Goal: Task Accomplishment & Management: Manage account settings

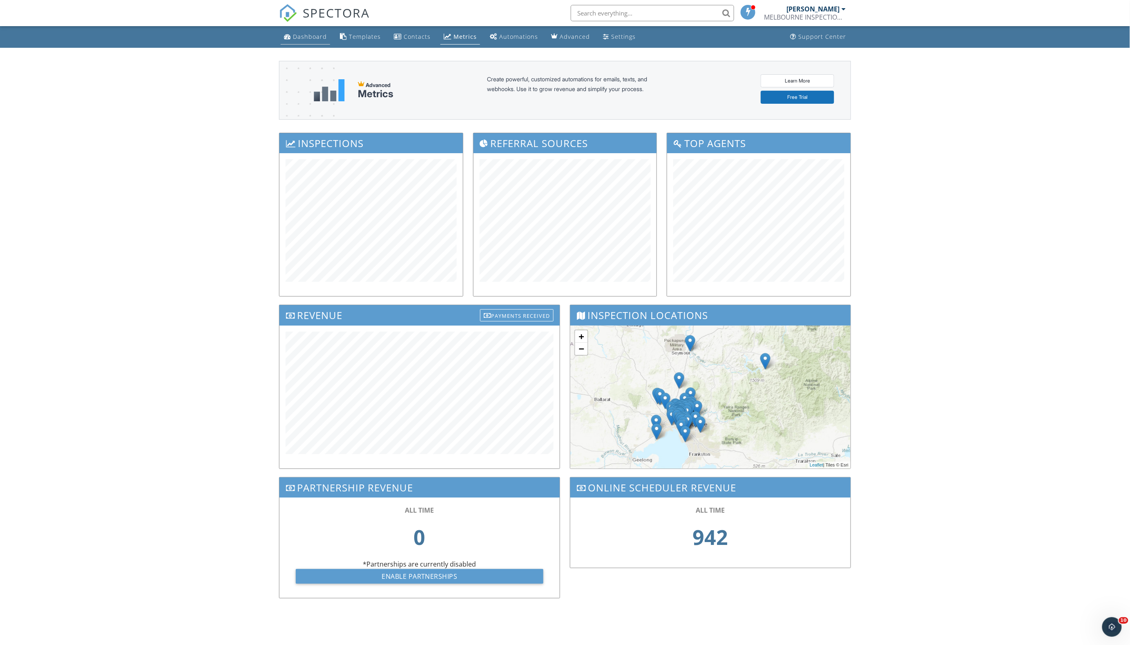
click at [304, 36] on div "Dashboard" at bounding box center [310, 37] width 34 height 8
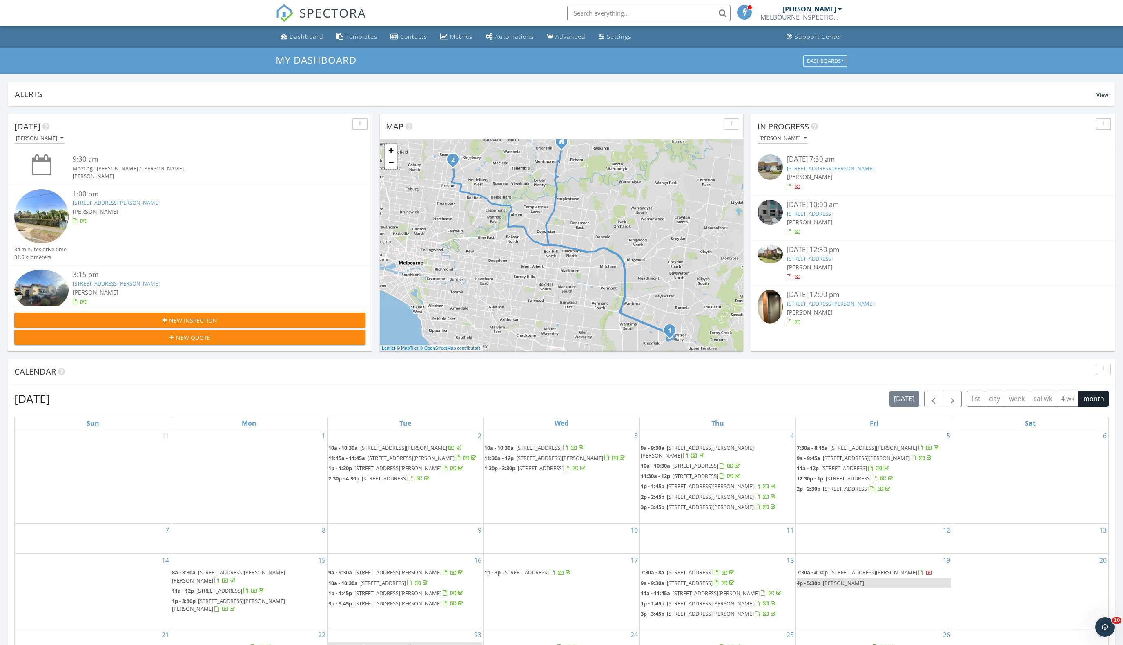
click at [216, 319] on span "New Inspection" at bounding box center [193, 320] width 48 height 9
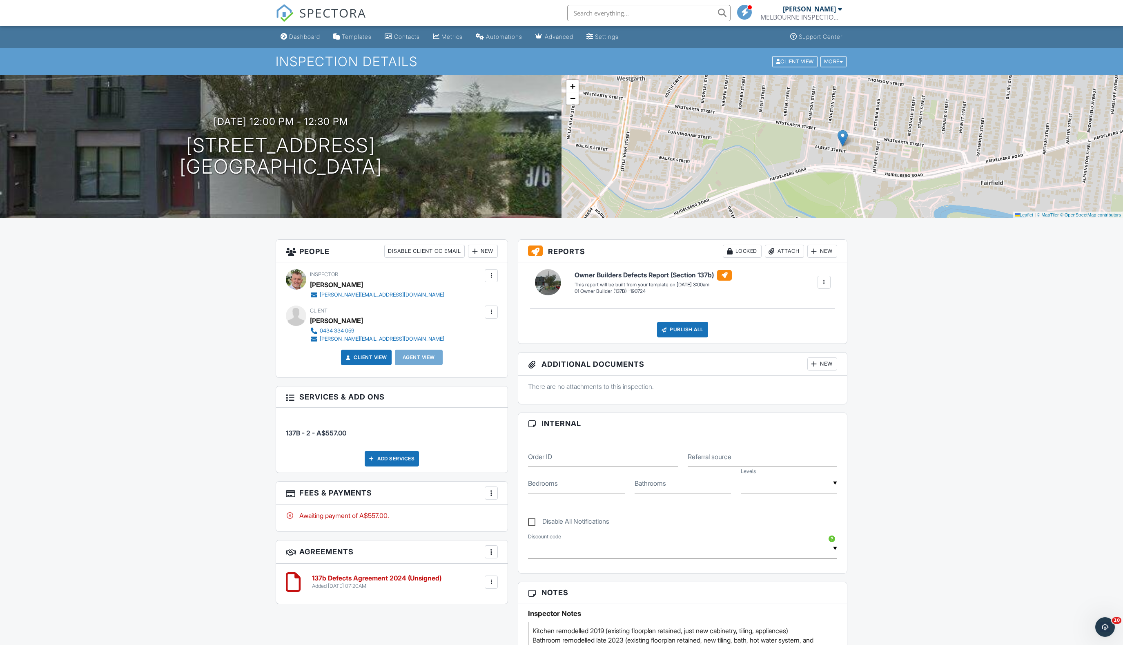
click at [631, 16] on input "text" at bounding box center [648, 13] width 163 height 16
paste input "Alexandra Wilson"
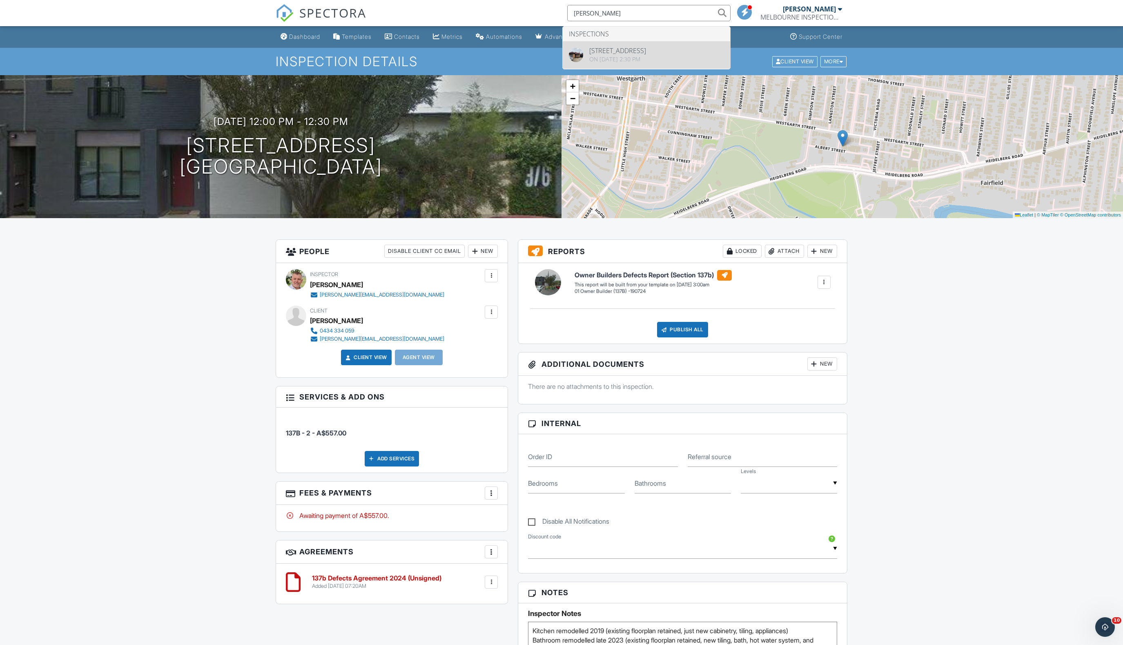
type input "Alexandra Wilson"
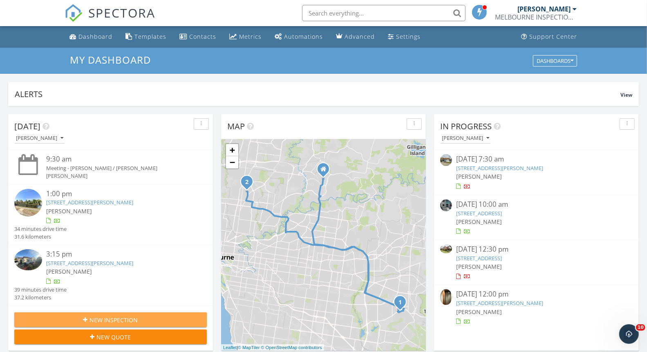
click at [118, 316] on span "New Inspection" at bounding box center [114, 320] width 48 height 9
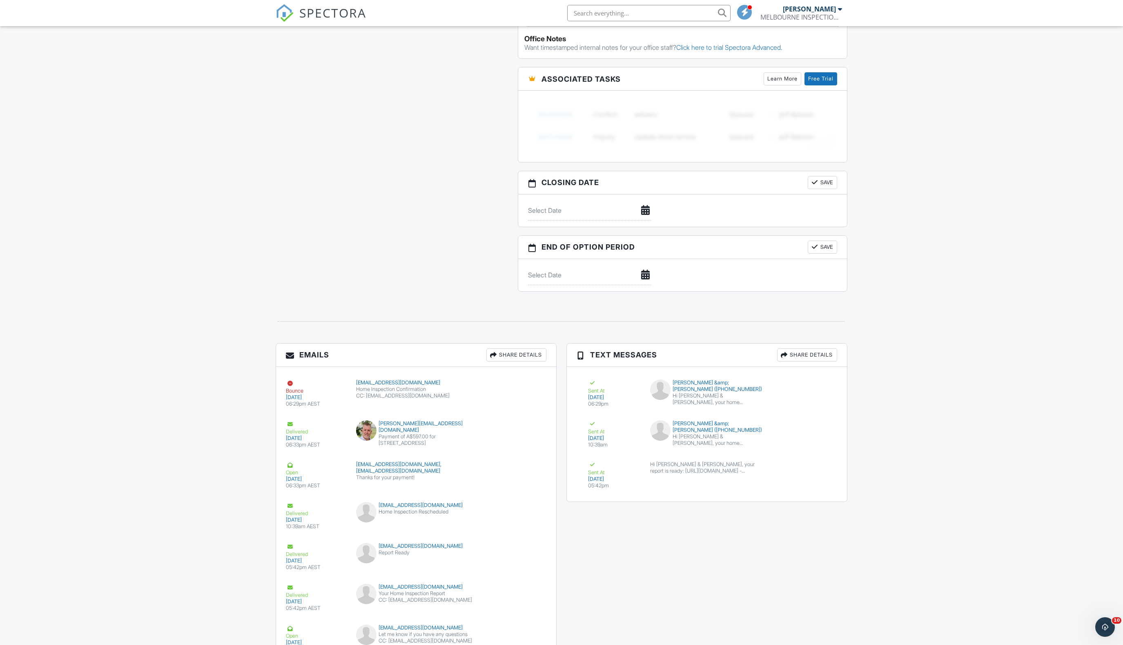
scroll to position [677, 0]
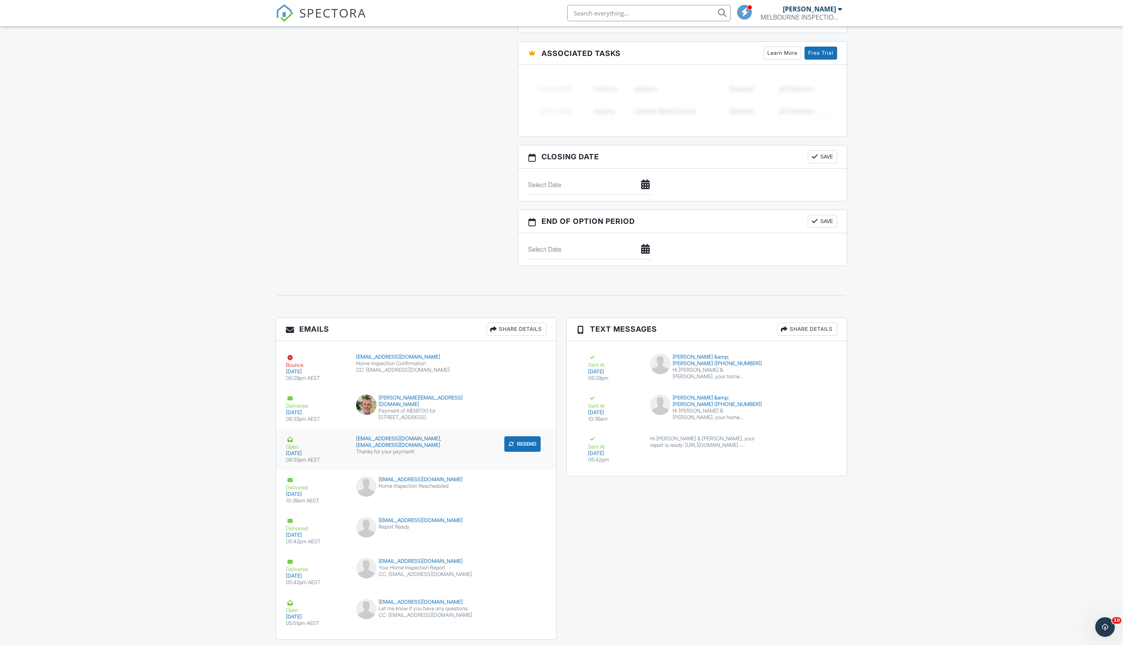
click at [368, 448] on div "Thanks for your payment!" at bounding box center [416, 451] width 120 height 7
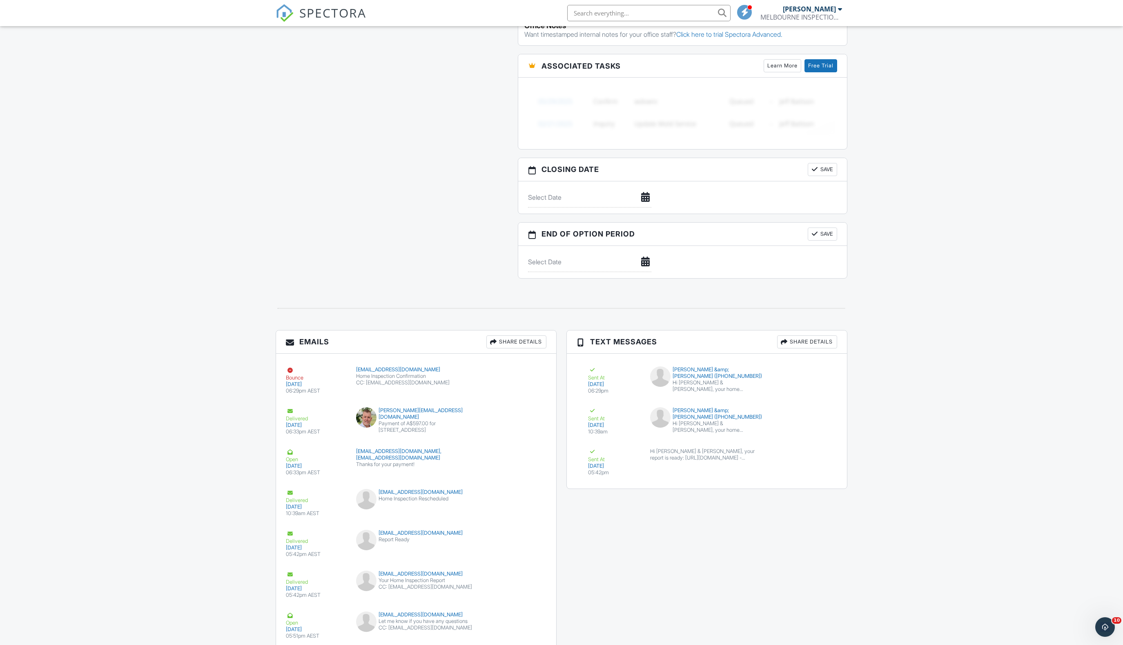
scroll to position [695, 0]
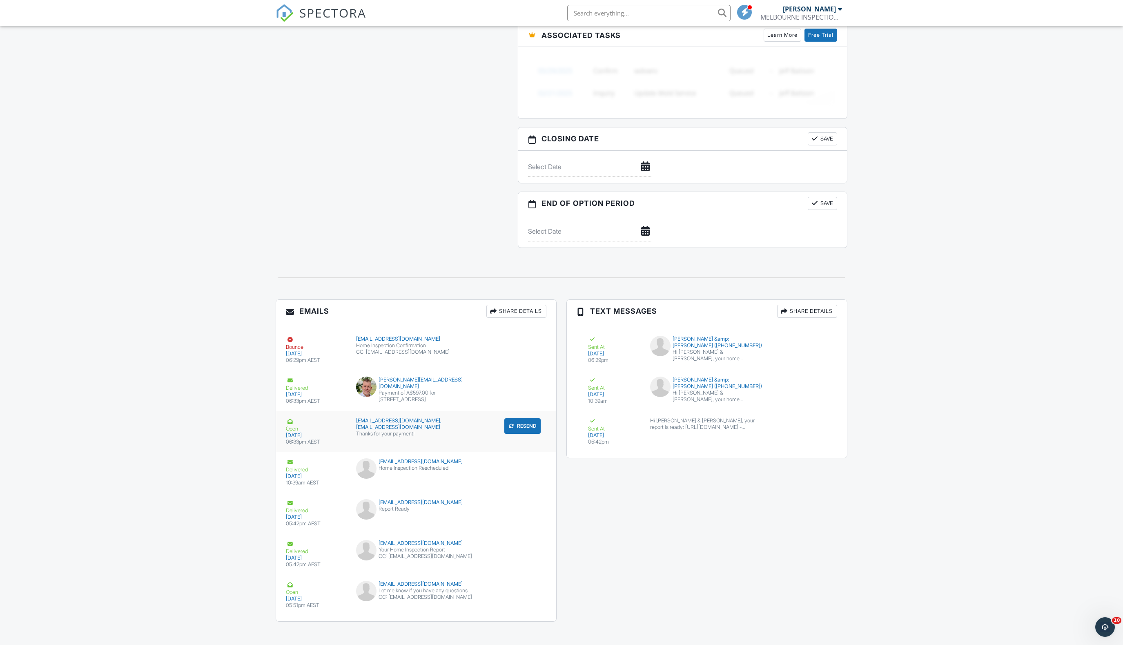
click at [404, 417] on div "alexwilson2302@gmail.com,lgwynn@vicbar.com.au" at bounding box center [416, 423] width 120 height 13
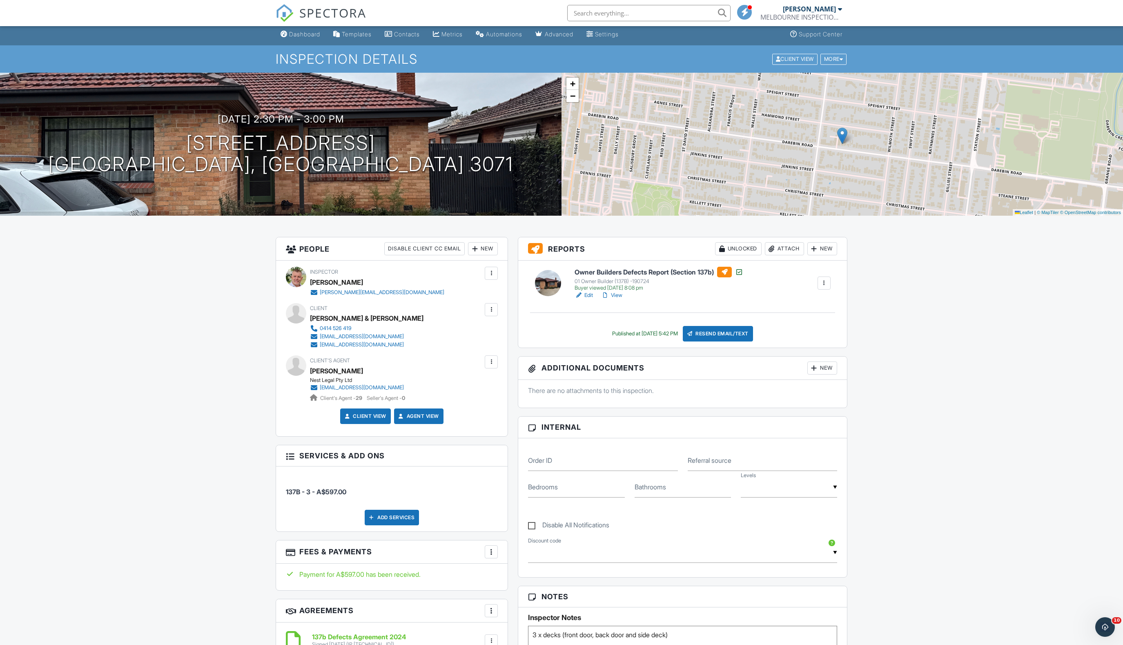
scroll to position [0, 0]
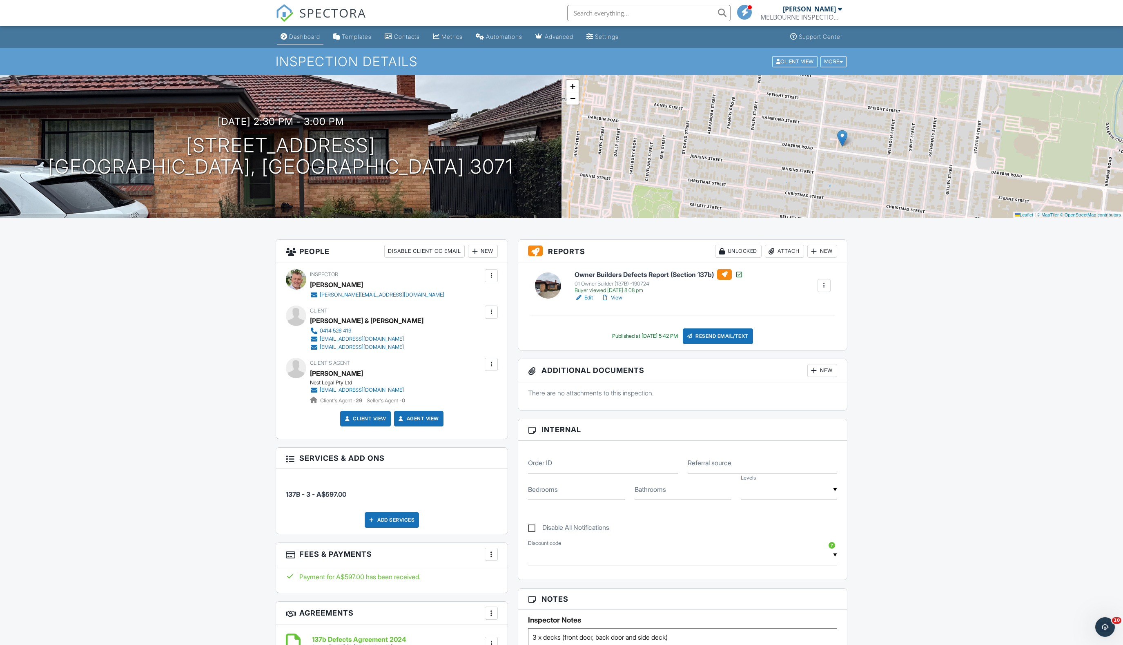
click at [308, 41] on link "Dashboard" at bounding box center [300, 36] width 46 height 15
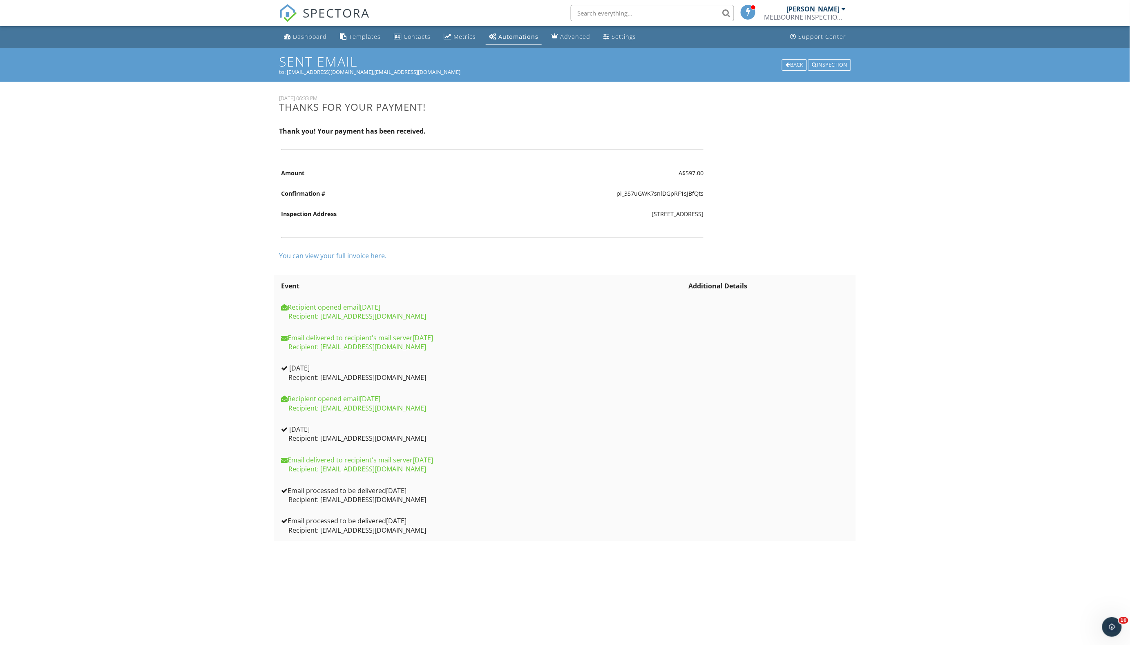
click at [554, 438] on div "Recipient: [EMAIL_ADDRESS][DOMAIN_NAME]" at bounding box center [483, 438] width 404 height 9
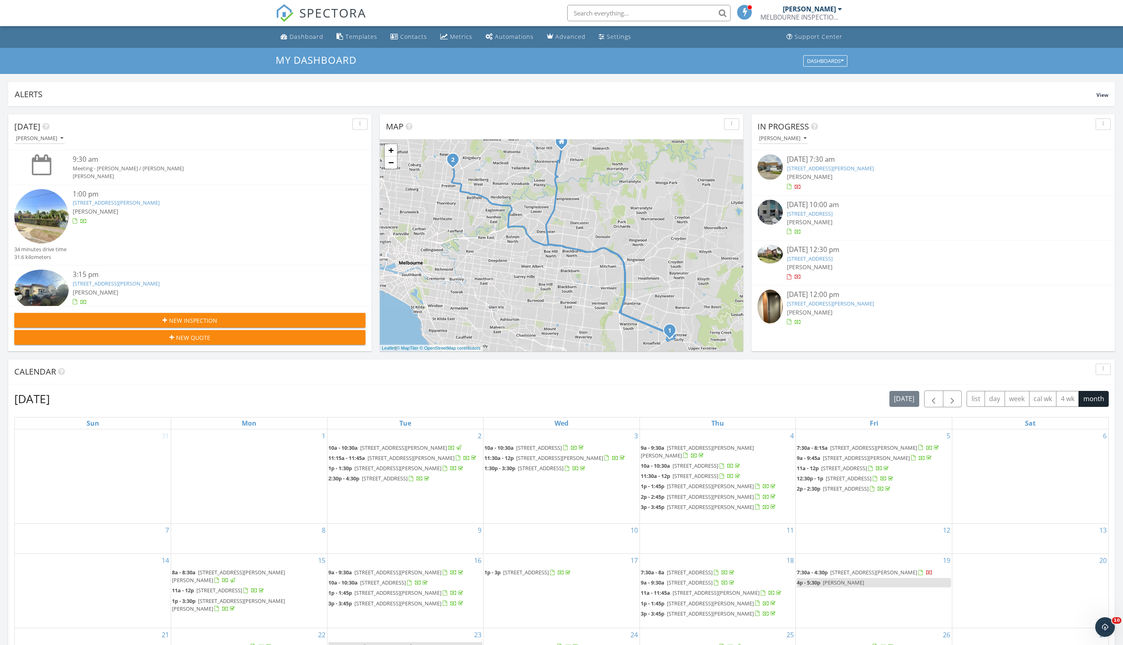
click at [229, 321] on div "New Inspection" at bounding box center [190, 320] width 338 height 9
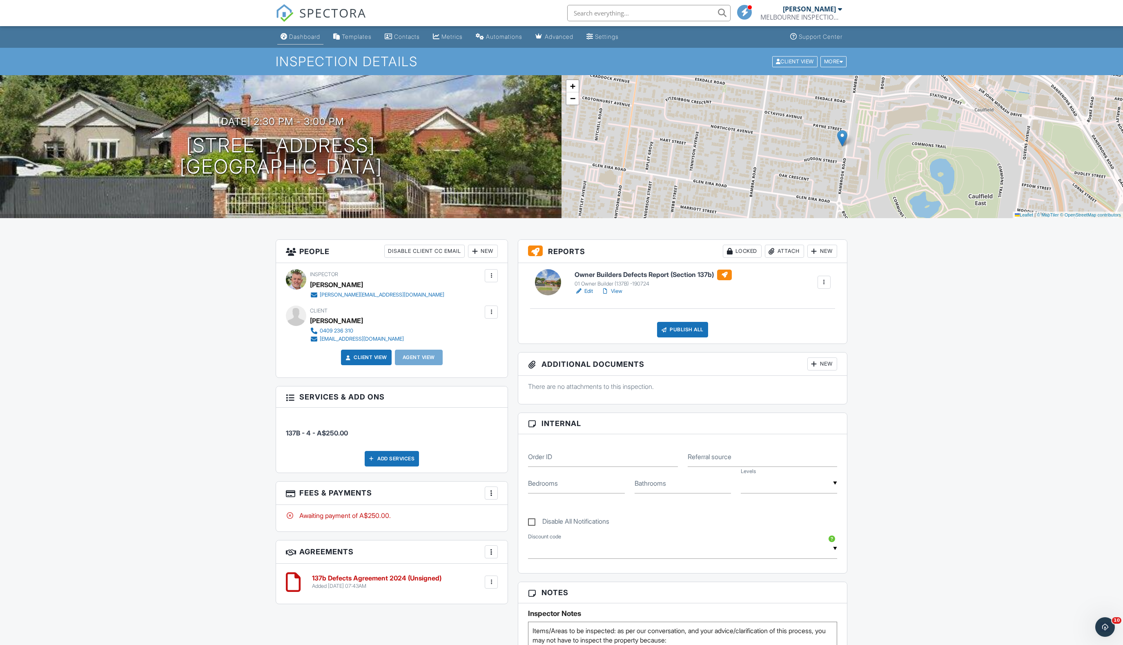
click at [306, 36] on div "Dashboard" at bounding box center [304, 36] width 31 height 7
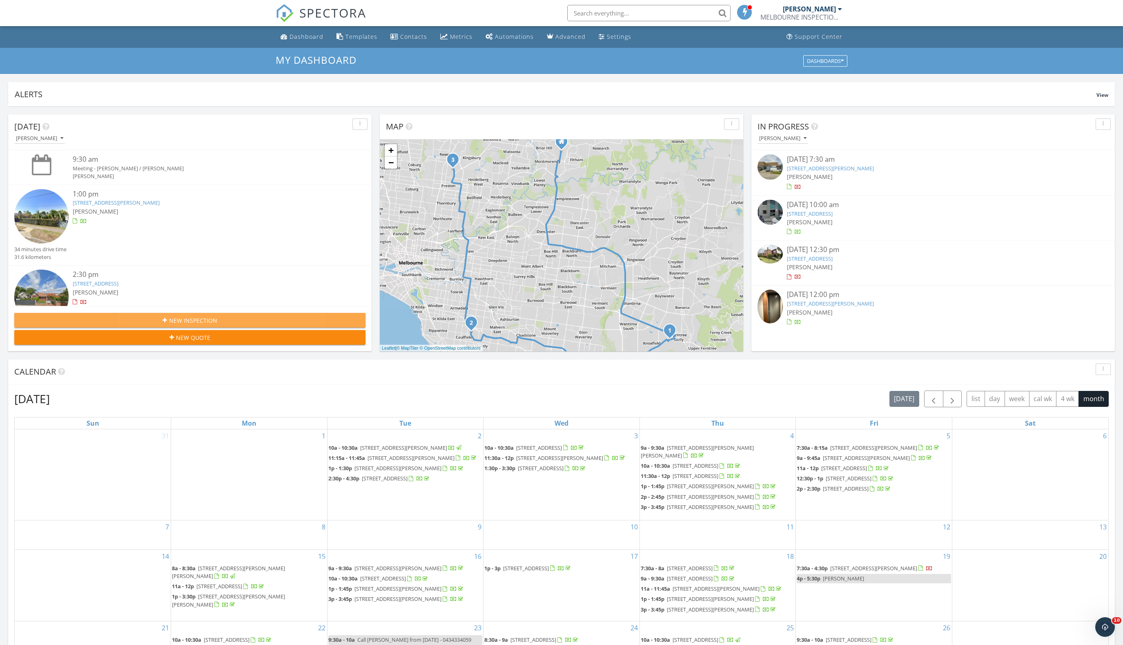
click at [245, 318] on div "New Inspection" at bounding box center [190, 320] width 338 height 9
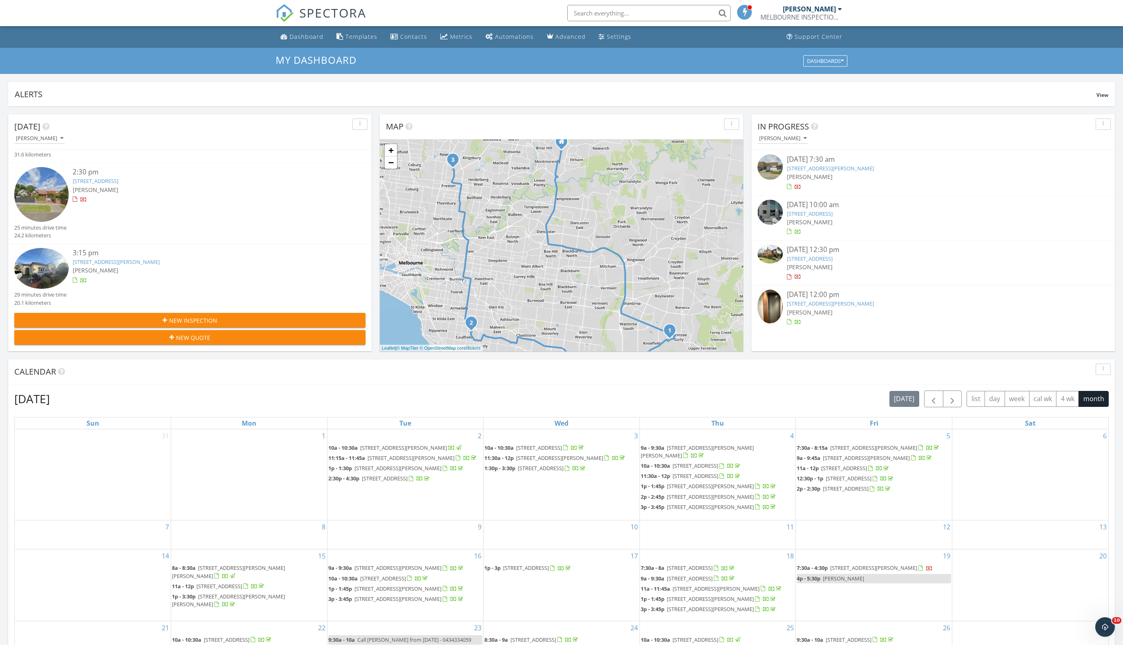
click at [251, 317] on div "New Inspection" at bounding box center [190, 320] width 338 height 9
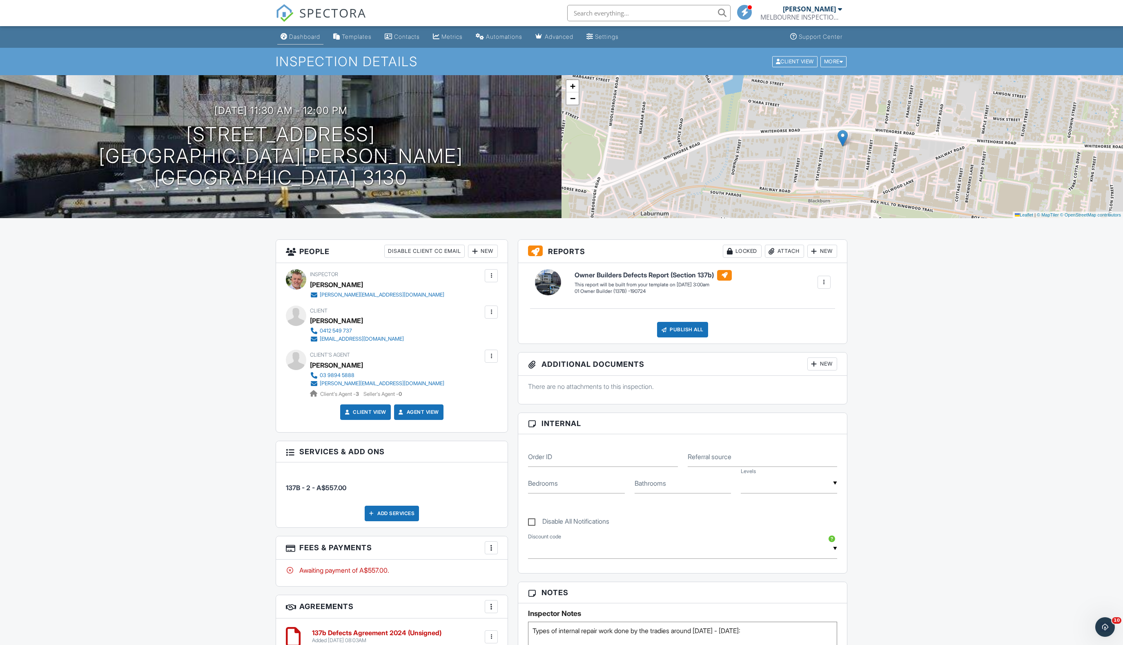
click at [306, 36] on div "Dashboard" at bounding box center [304, 36] width 31 height 7
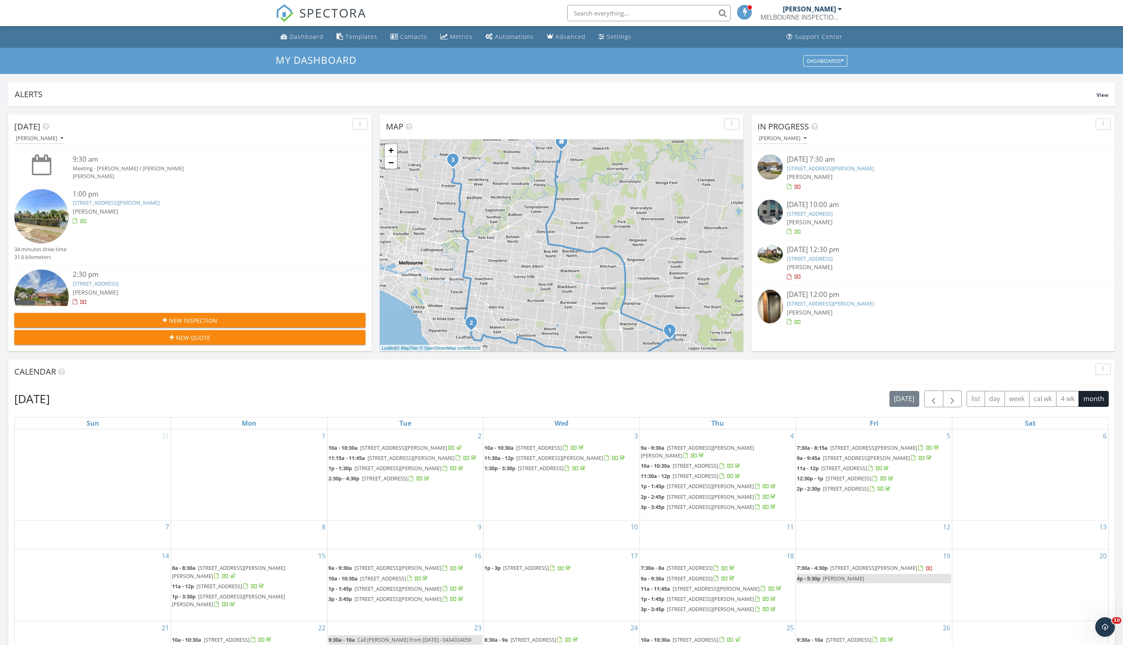
click at [205, 318] on span "New Inspection" at bounding box center [193, 320] width 48 height 9
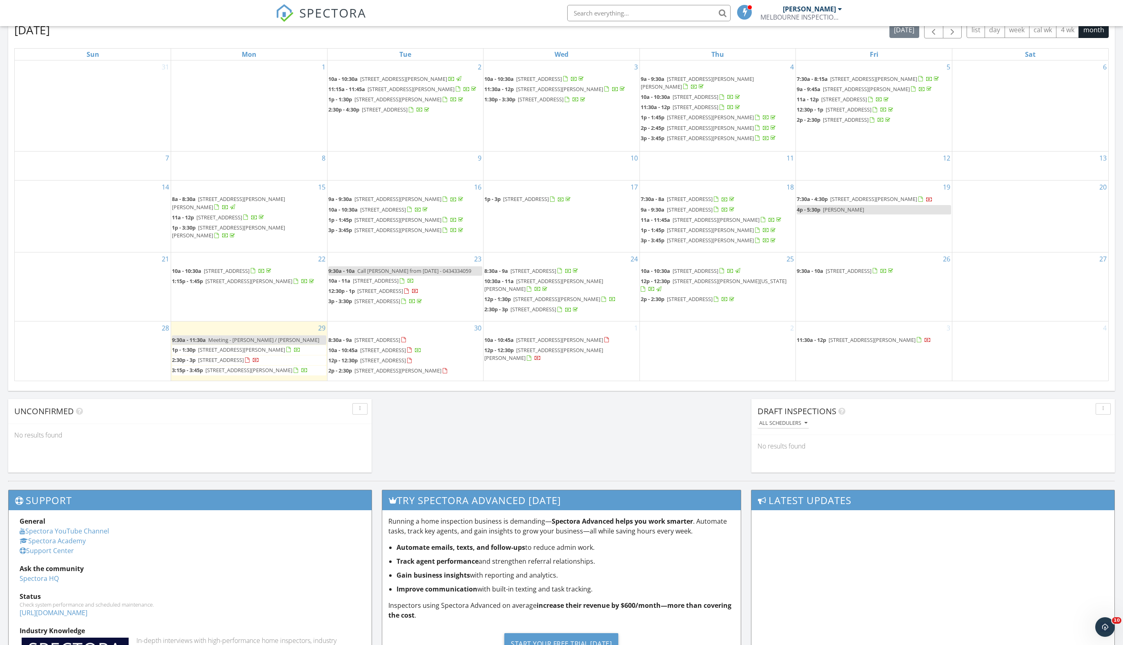
scroll to position [403, 0]
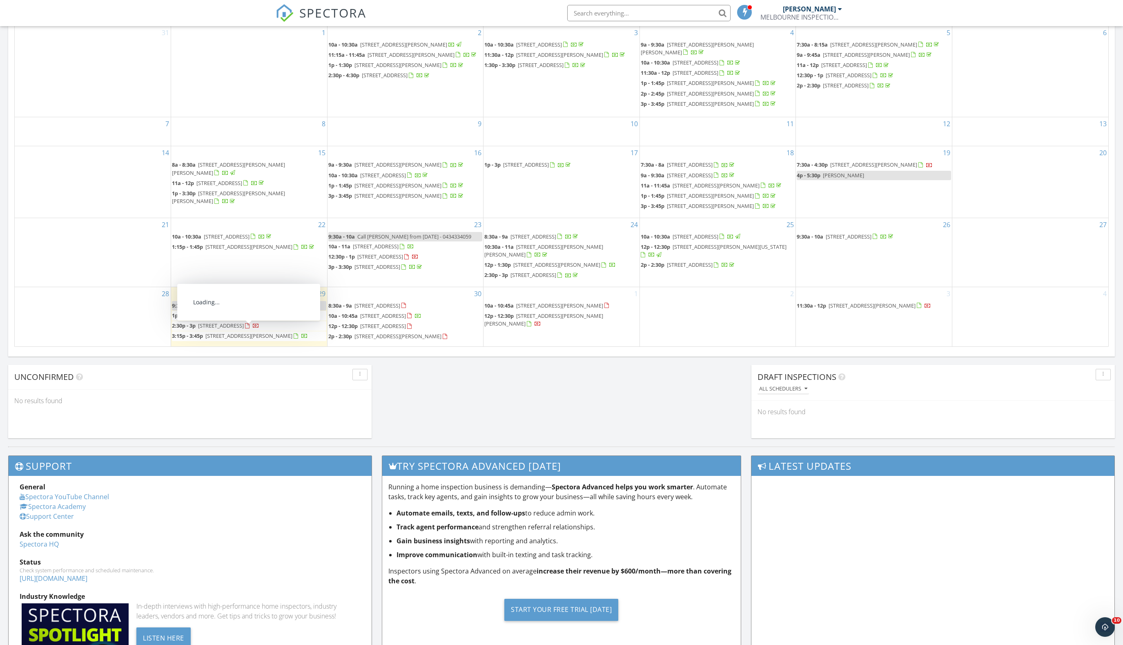
click at [224, 323] on span "[STREET_ADDRESS]" at bounding box center [221, 325] width 46 height 7
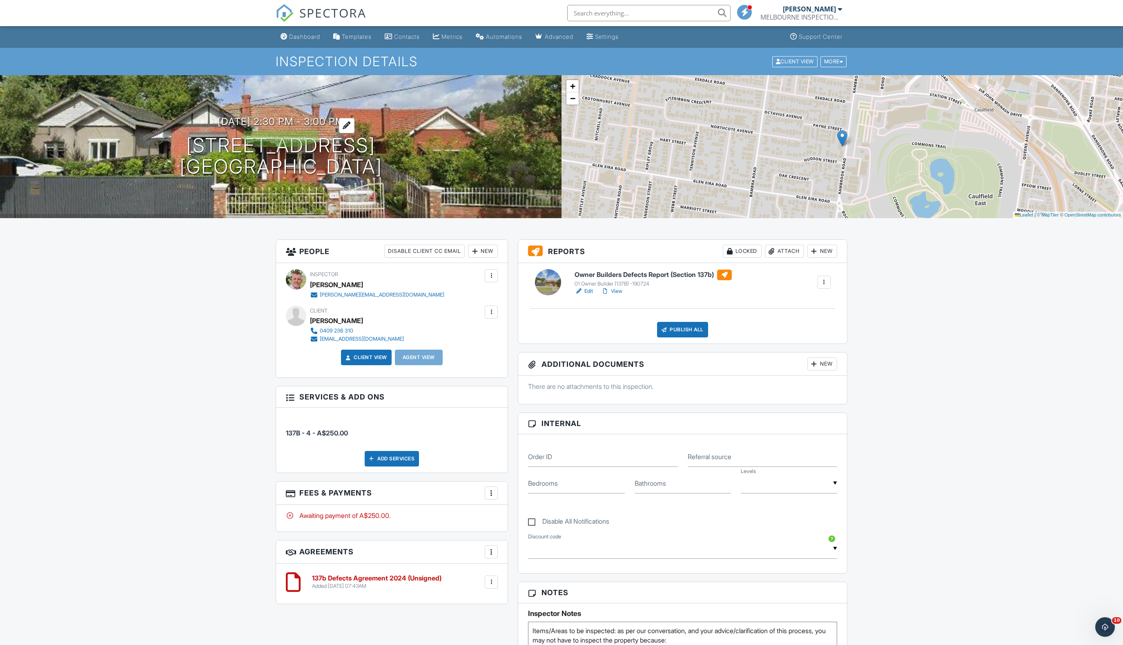
click at [277, 118] on h3 "29/09/2025 2:30 pm - 3:00 pm" at bounding box center [281, 121] width 127 height 11
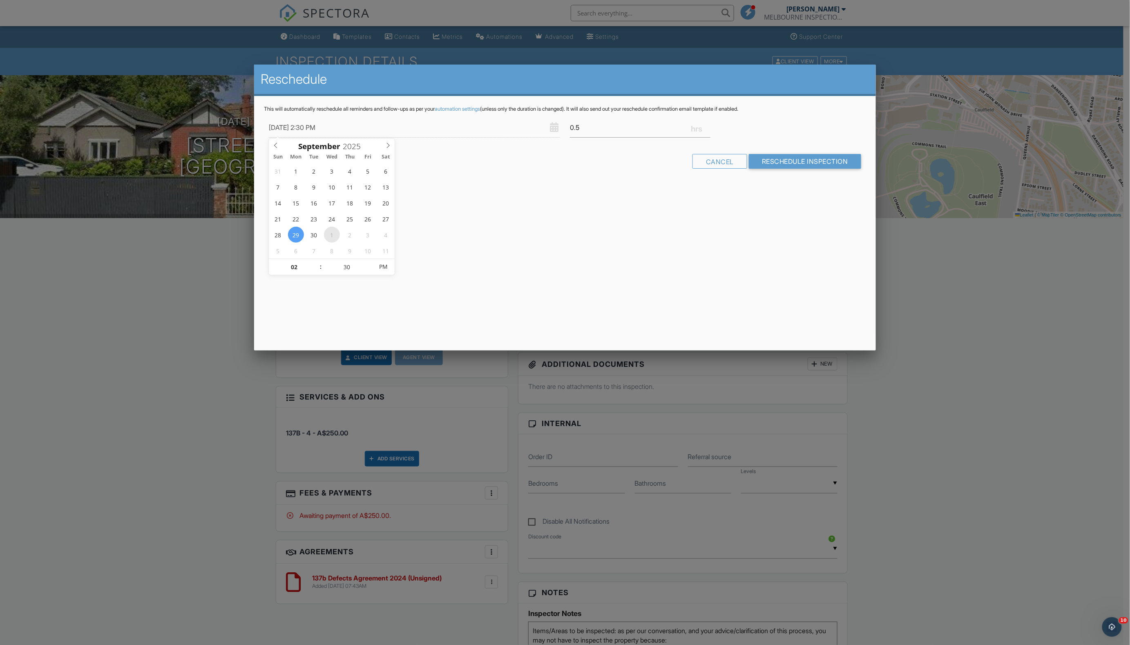
type input "01/10/2025 2:30 PM"
type input "25"
type input "01/10/2025 2:25 PM"
click at [370, 270] on span at bounding box center [369, 271] width 6 height 8
type input "20"
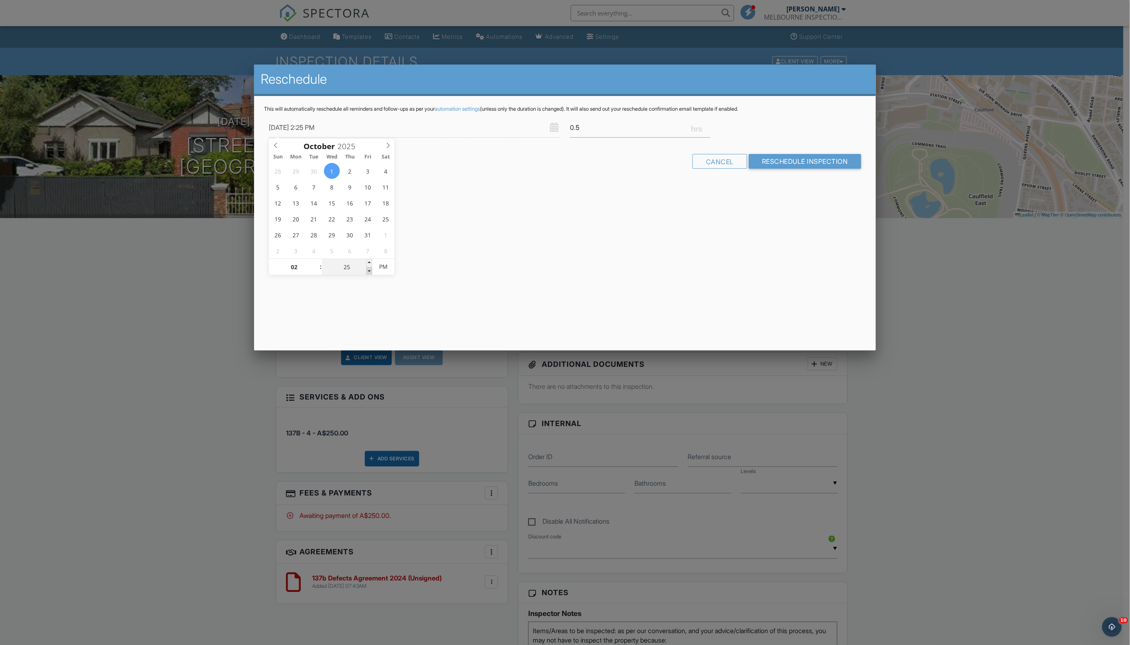
type input "01/10/2025 2:20 PM"
click at [370, 270] on span at bounding box center [369, 271] width 6 height 8
type input "15"
type input "01/10/2025 2:15 PM"
click at [370, 270] on span at bounding box center [369, 271] width 6 height 8
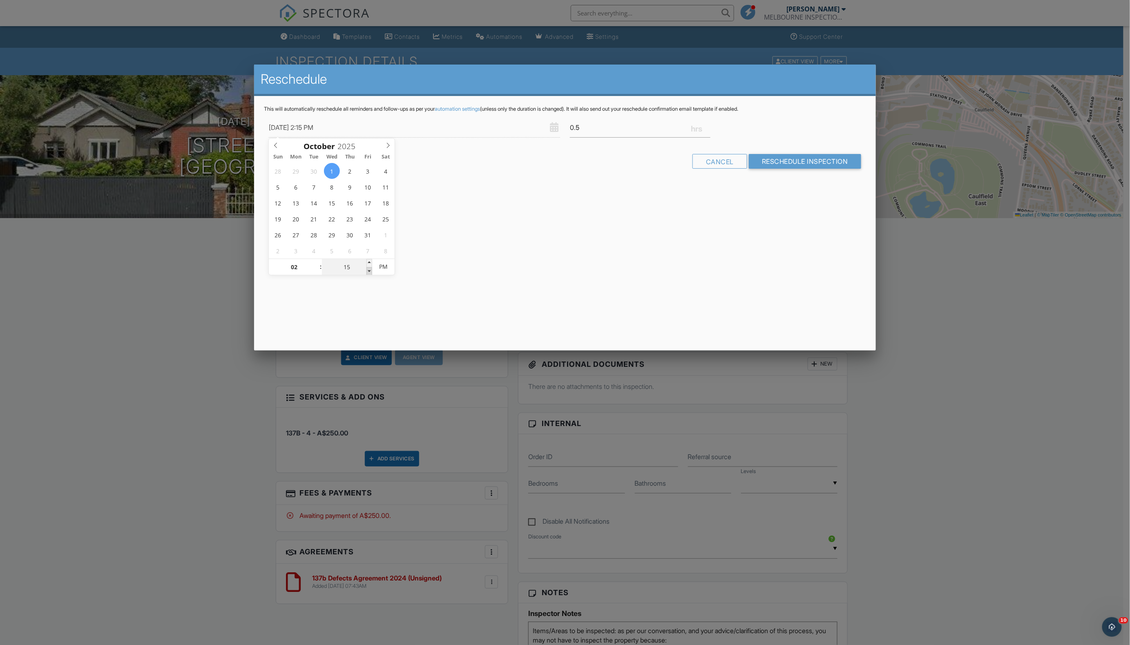
type input "10"
type input "01/10/2025 2:10 PM"
click at [370, 270] on span at bounding box center [369, 271] width 6 height 8
type input "05"
type input "01/10/2025 2:05 PM"
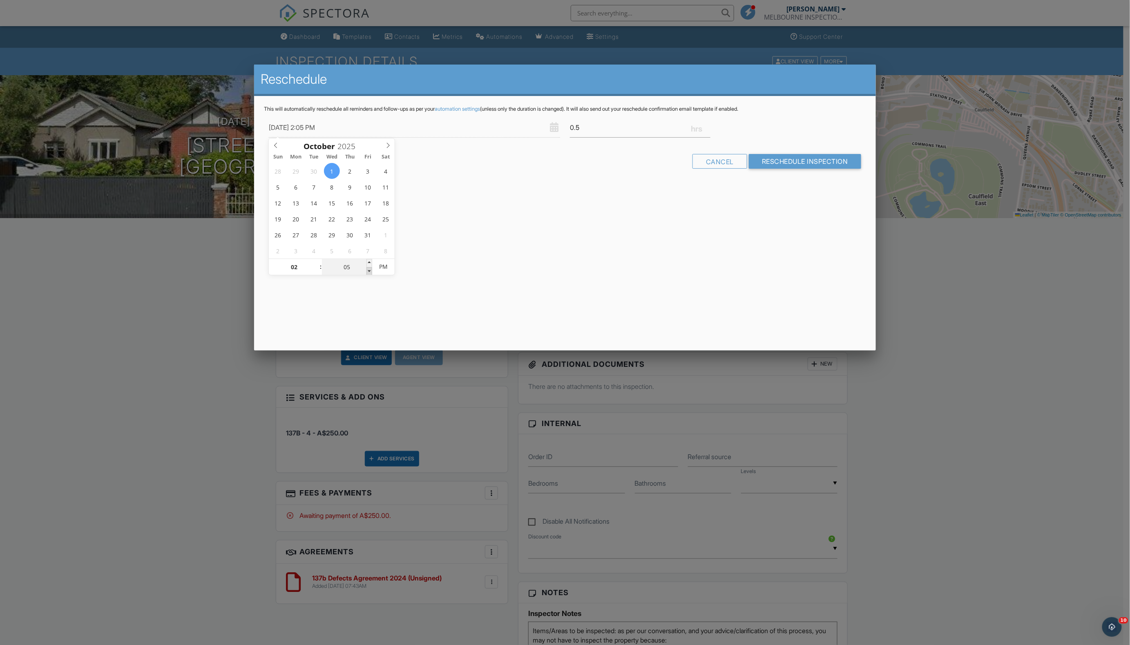
click at [370, 270] on span at bounding box center [369, 271] width 6 height 8
type input "00"
type input "01/10/2025 2:00 PM"
click at [370, 270] on span at bounding box center [369, 271] width 6 height 8
click at [810, 163] on input "Reschedule Inspection" at bounding box center [805, 161] width 112 height 15
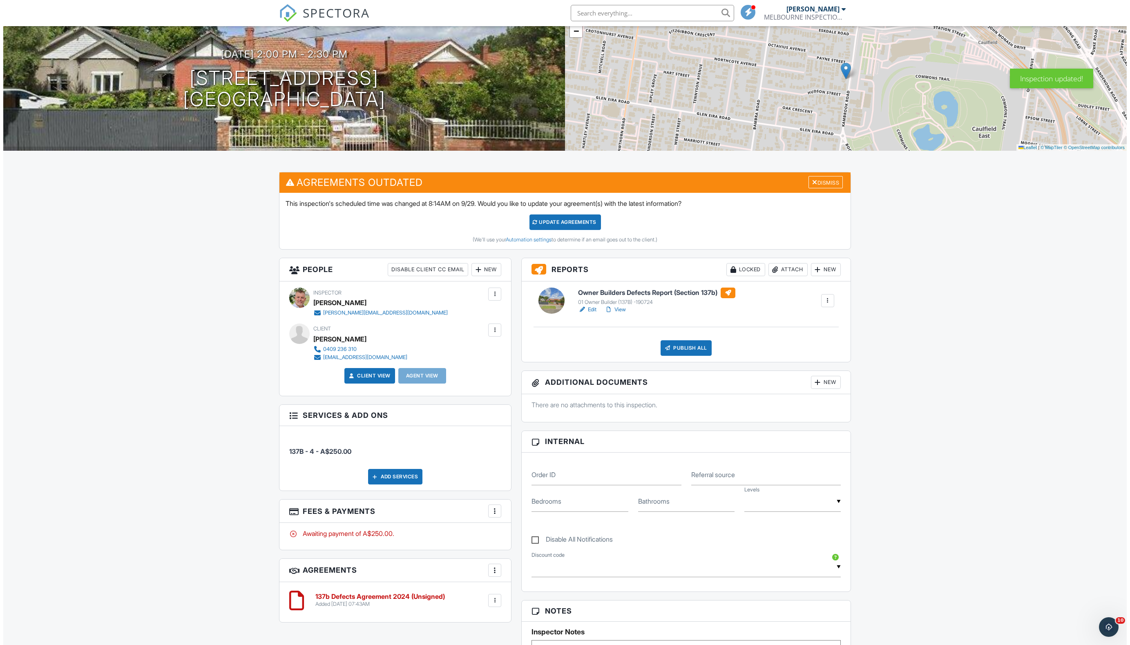
scroll to position [118, 0]
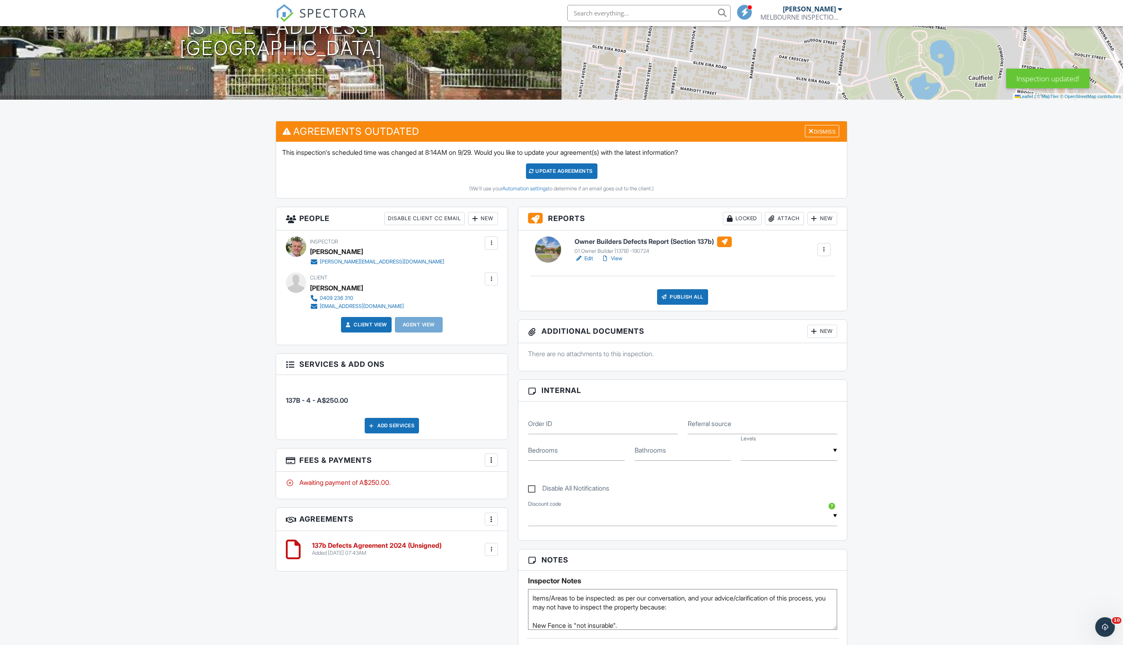
click at [492, 458] on div at bounding box center [491, 460] width 8 height 8
click at [495, 501] on div at bounding box center [497, 505] width 8 height 8
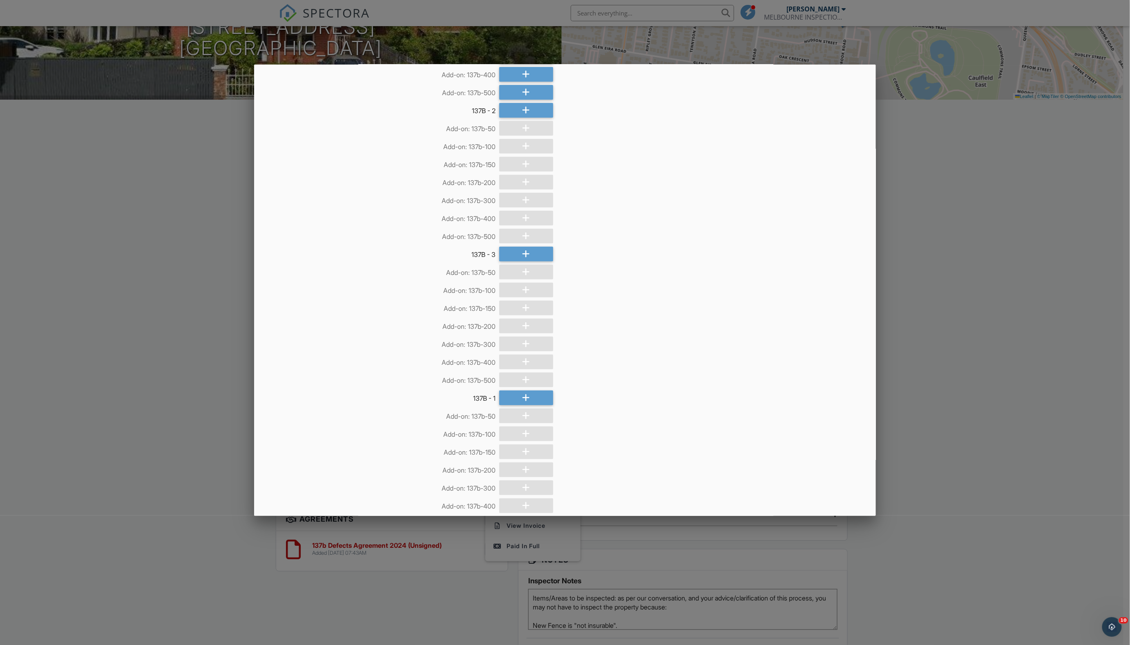
scroll to position [125, 0]
click at [522, 394] on icon at bounding box center [526, 397] width 8 height 15
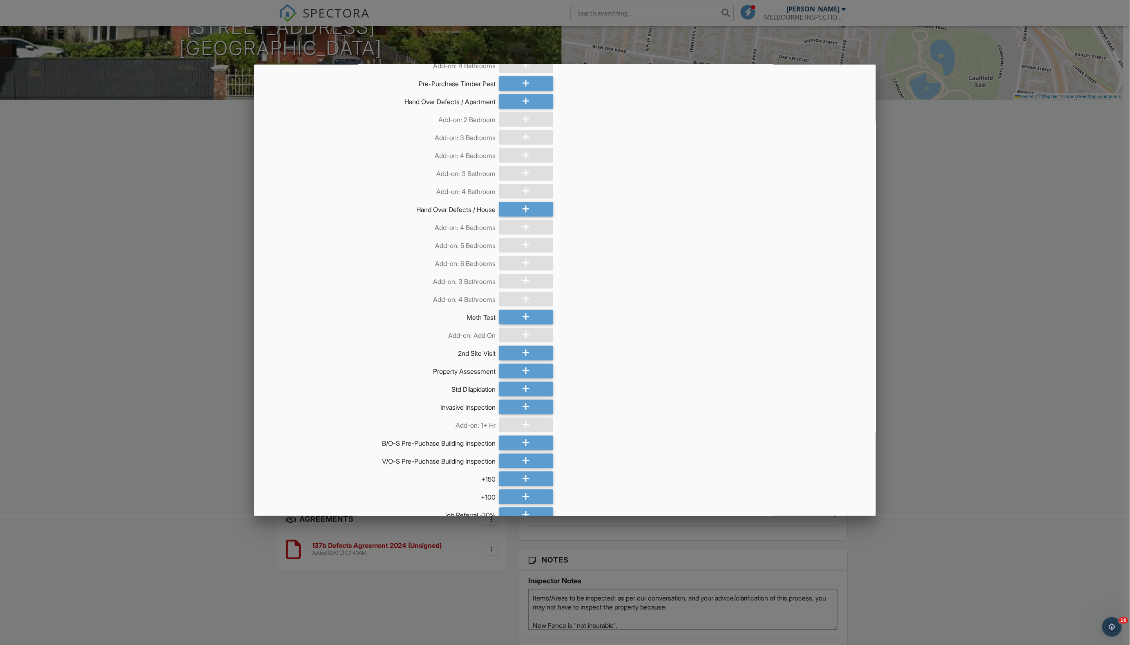
scroll to position [1131, 0]
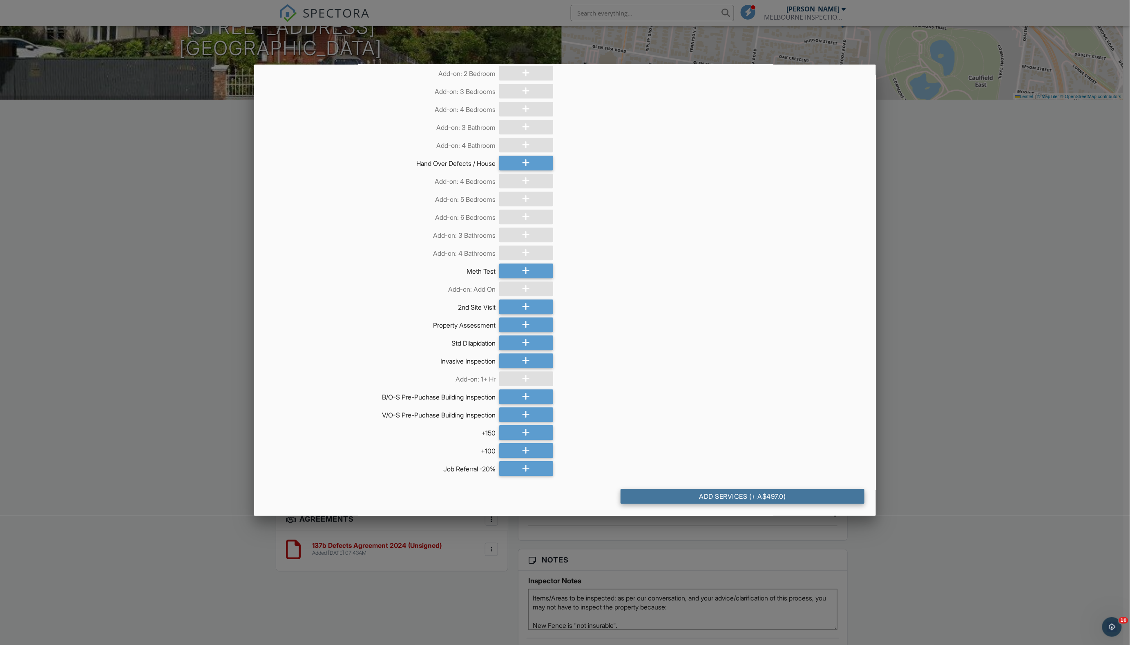
click at [727, 496] on div "Add Services (+ A$497.0)" at bounding box center [742, 496] width 244 height 15
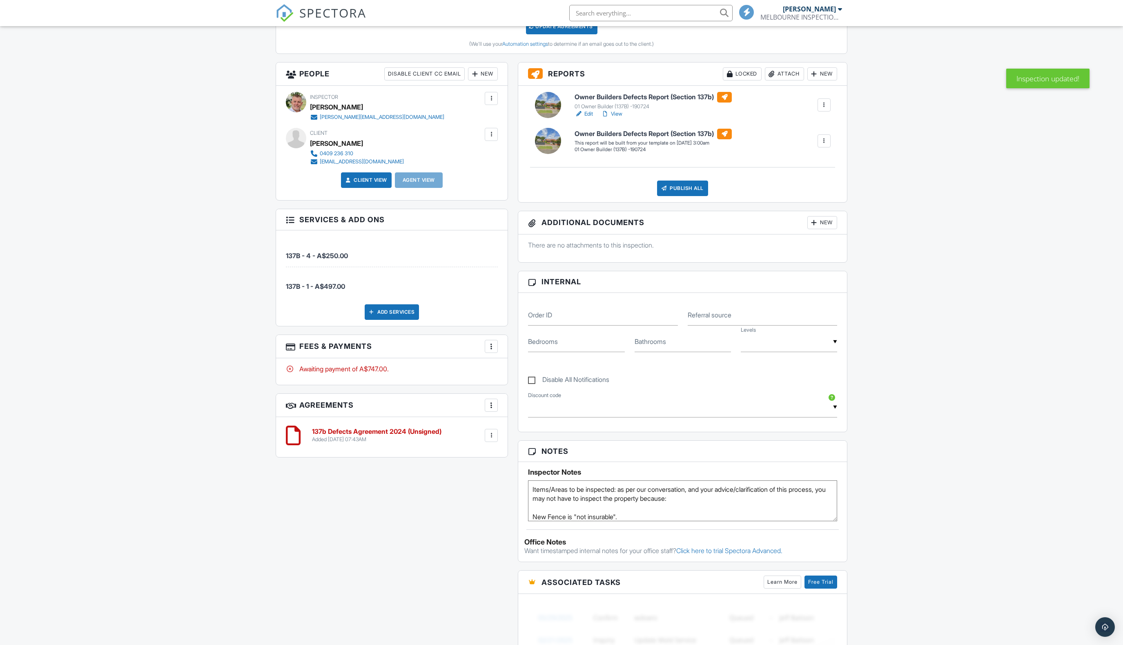
scroll to position [262, 0]
click at [491, 348] on div at bounding box center [491, 347] width 8 height 8
click at [514, 372] on li "Edit Fees & Payments" at bounding box center [532, 372] width 85 height 20
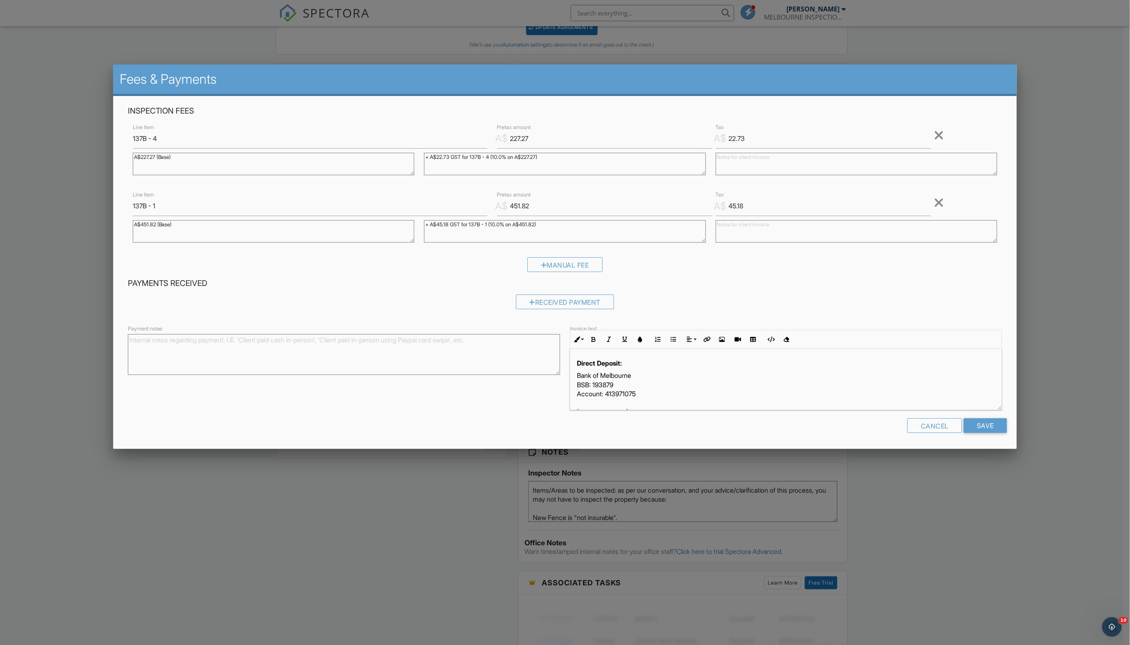
click at [939, 135] on div at bounding box center [939, 135] width 10 height 13
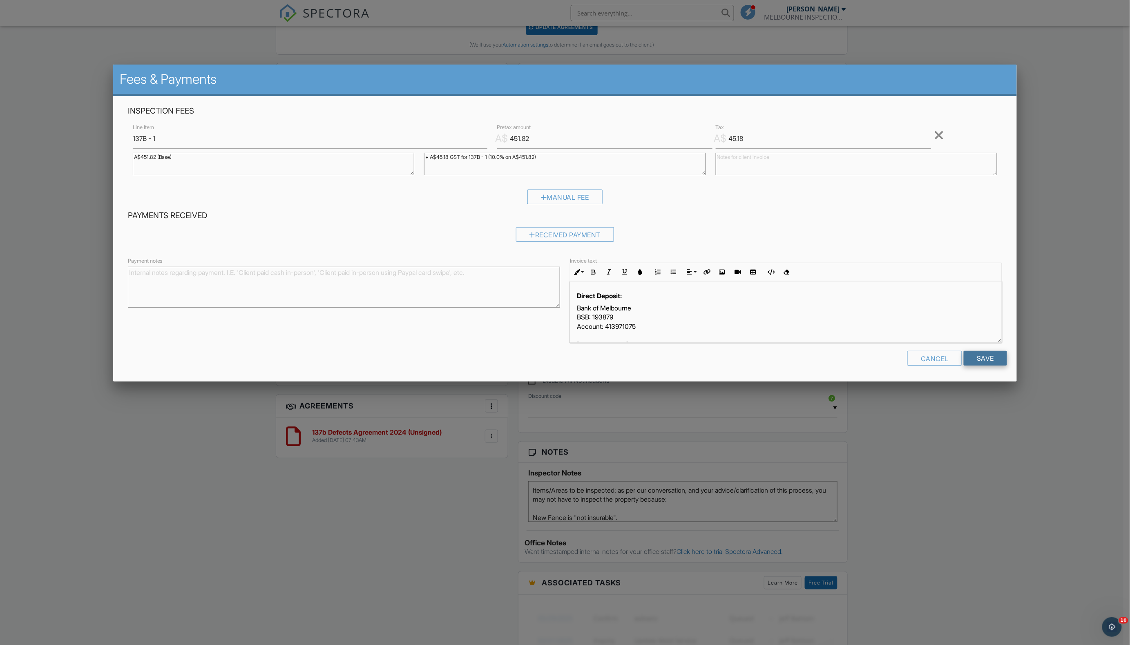
click at [997, 356] on input "Save" at bounding box center [985, 358] width 43 height 15
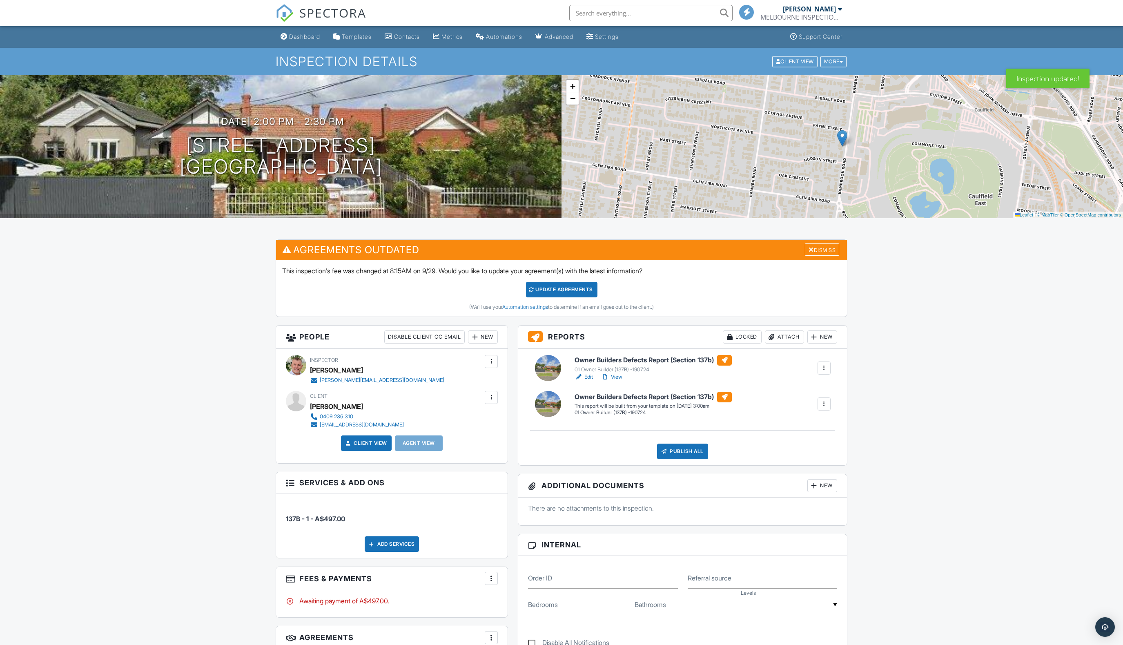
click at [567, 290] on div "Update Agreements" at bounding box center [561, 290] width 71 height 16
